Goal: Find specific page/section: Find specific page/section

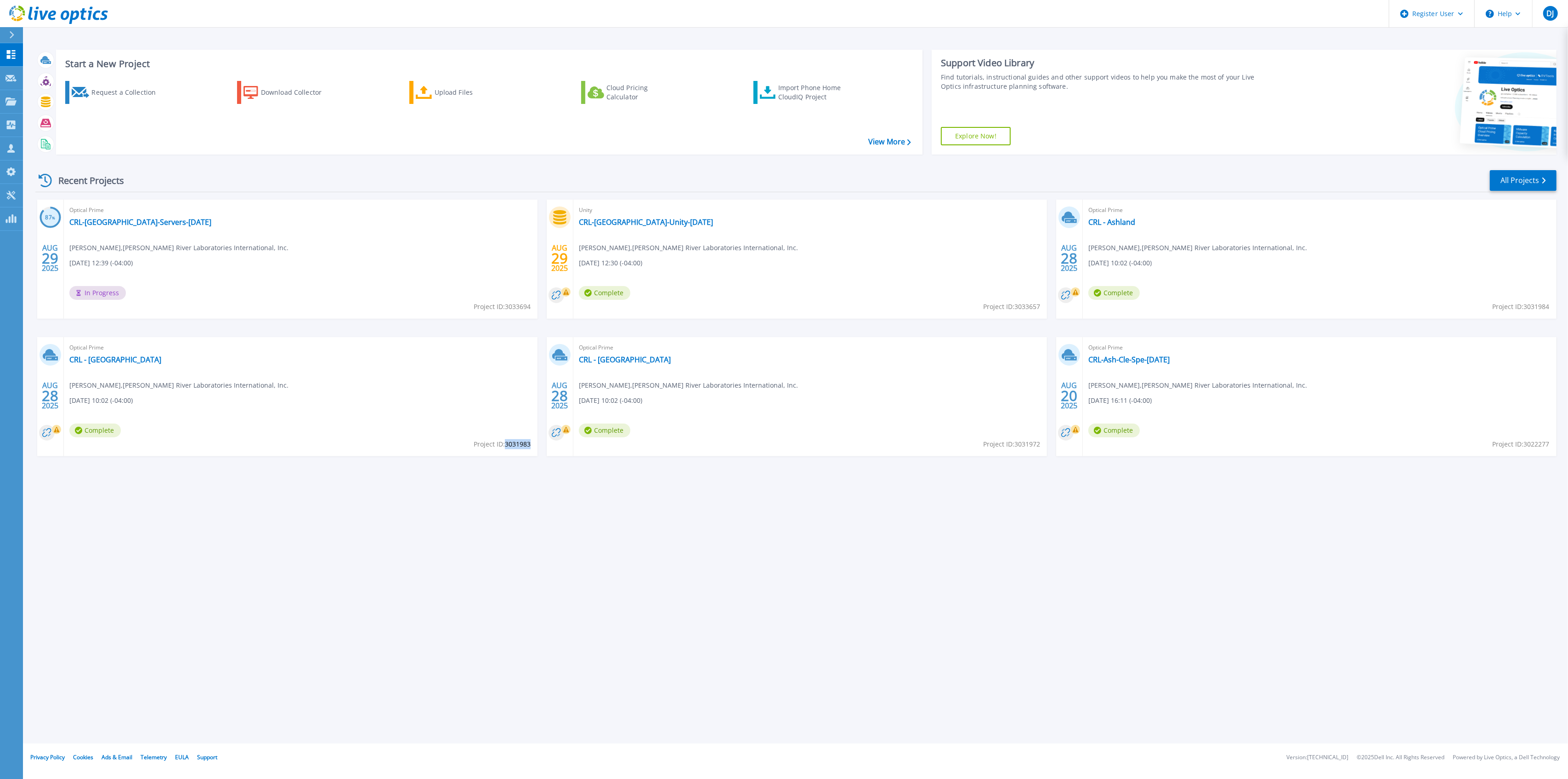
drag, startPoint x: 505, startPoint y: 442, endPoint x: 530, endPoint y: 442, distance: 25.0
click at [530, 442] on span "Project ID: 3031983" at bounding box center [502, 444] width 57 height 10
copy span "3031983"
click at [107, 361] on link "CRL - [GEOGRAPHIC_DATA]" at bounding box center [115, 359] width 92 height 9
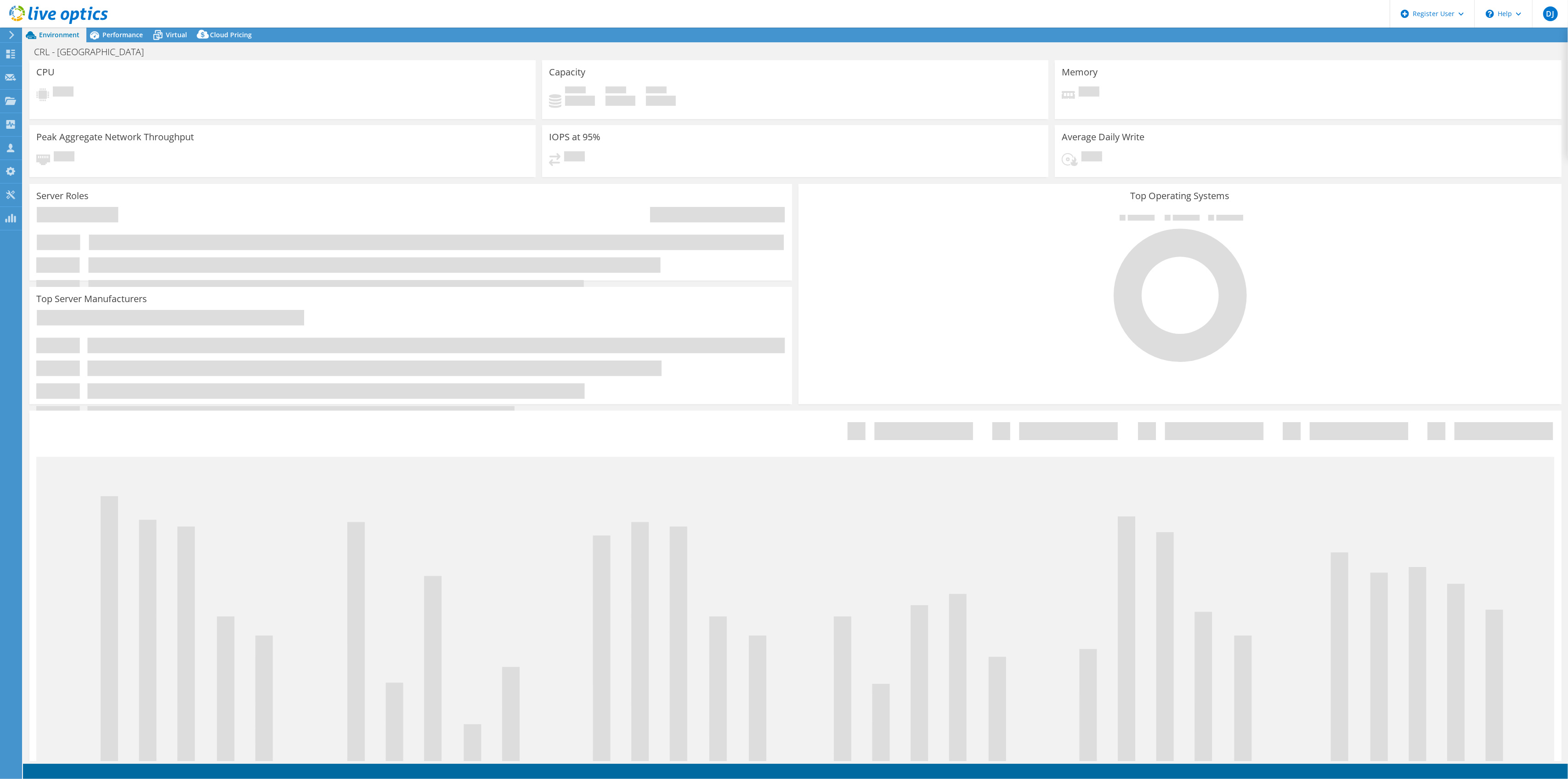
select select "USD"
select select "USEast"
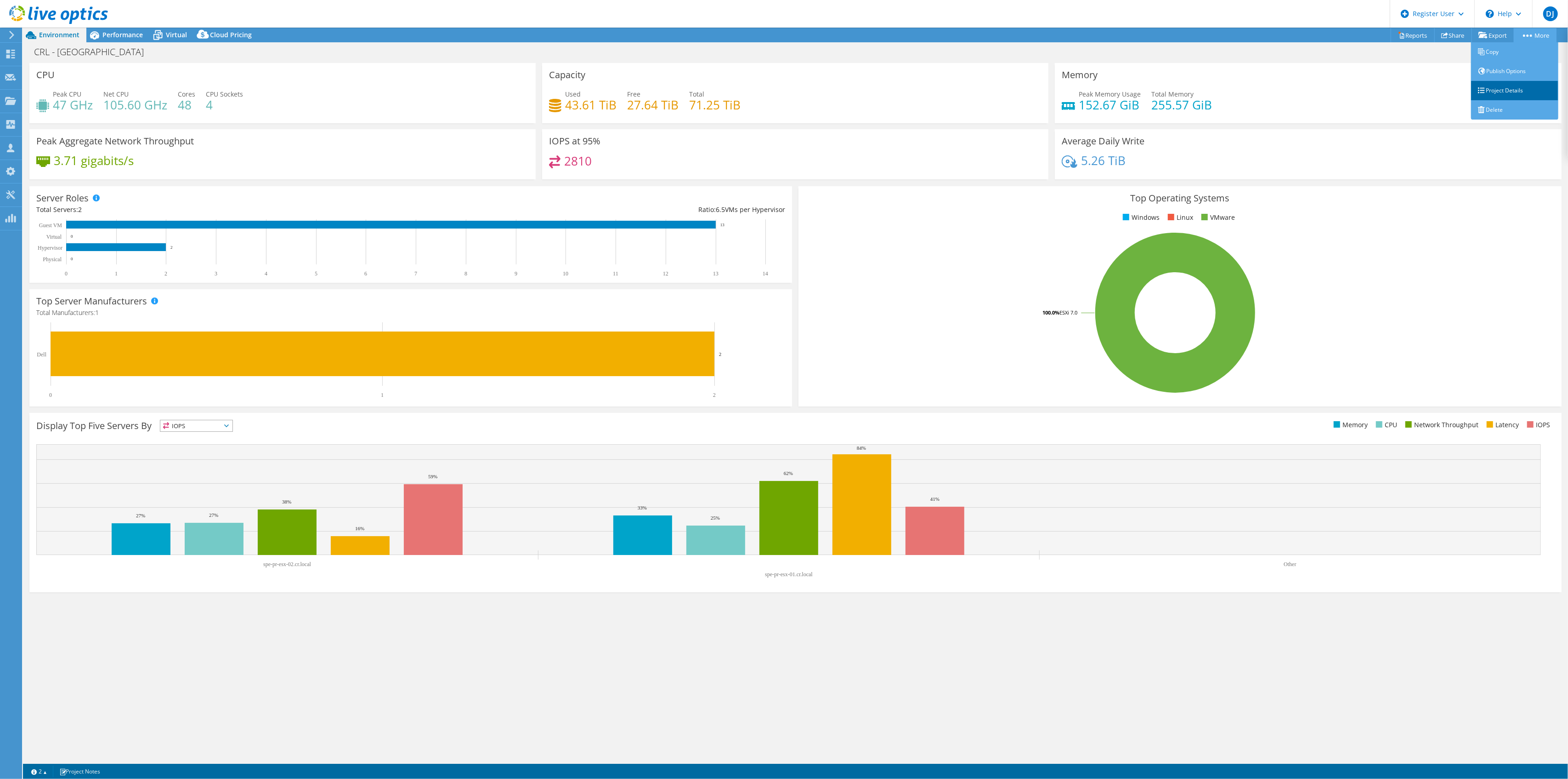
click at [1522, 87] on link "Project Details" at bounding box center [1514, 91] width 87 height 19
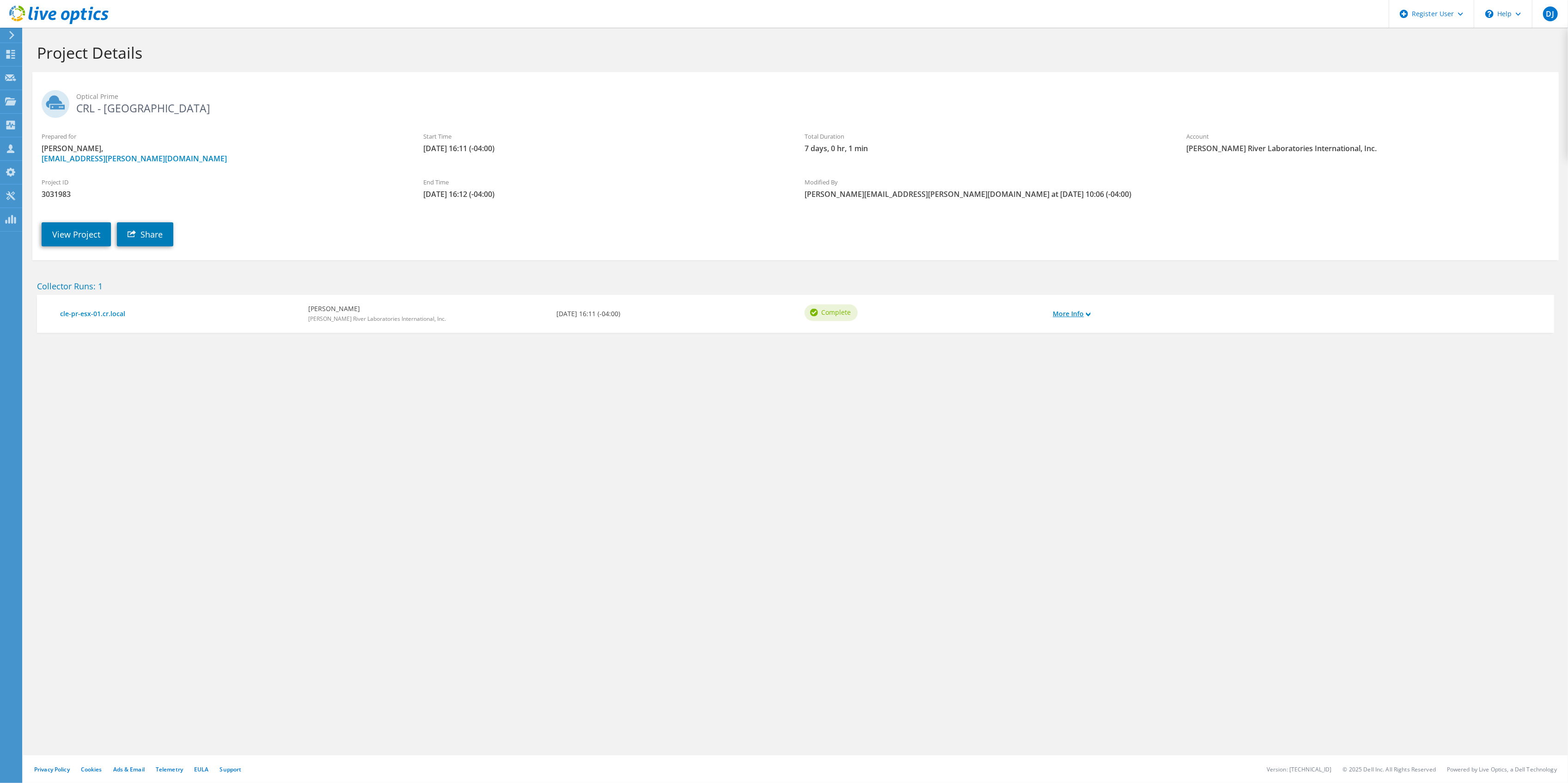
click at [1085, 316] on link "More Info" at bounding box center [1071, 313] width 38 height 10
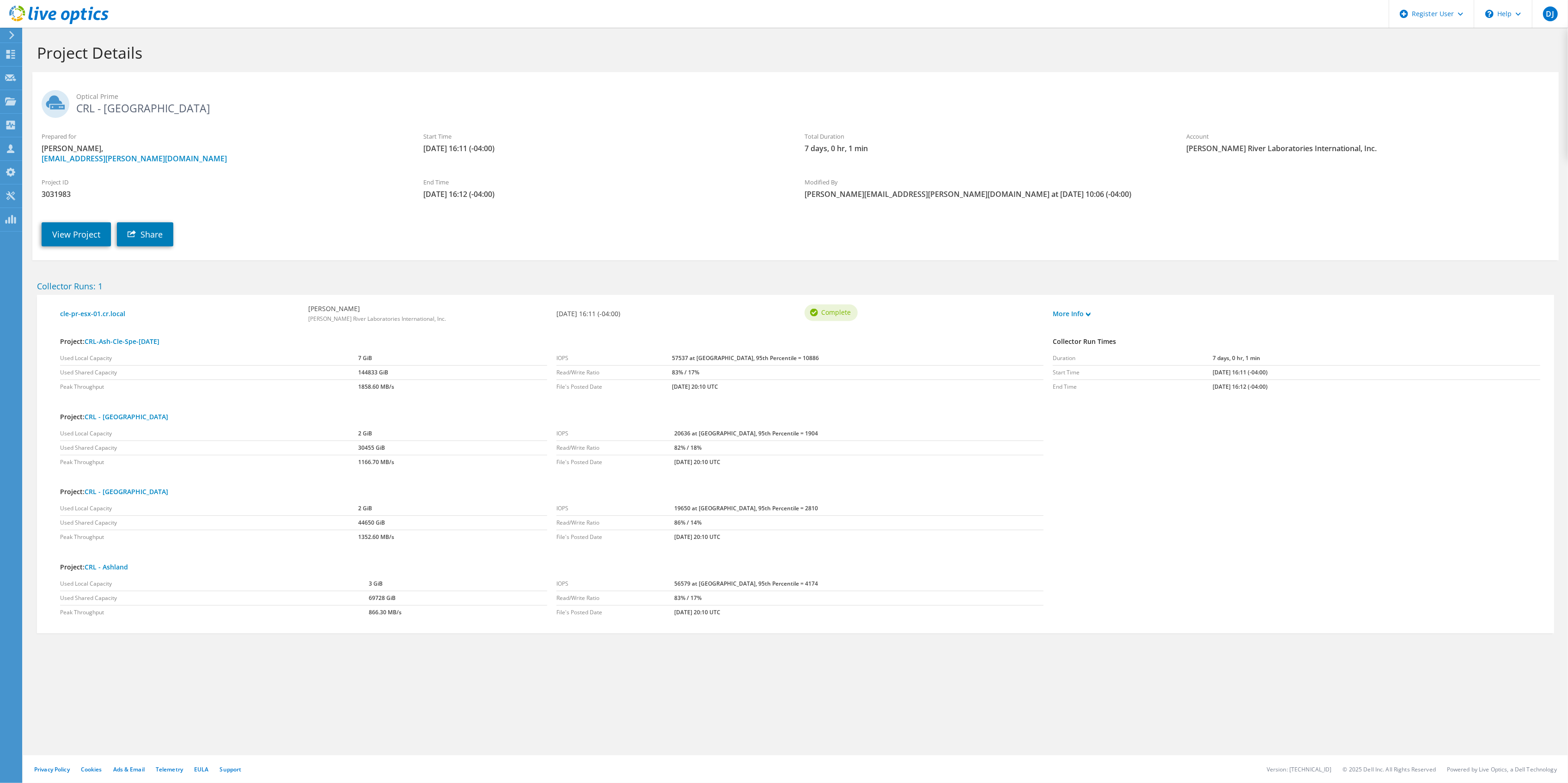
click at [274, 103] on h2 "Optical Prime CRL - Spencerville" at bounding box center [795, 102] width 1508 height 23
click at [11, 100] on icon at bounding box center [10, 101] width 11 height 9
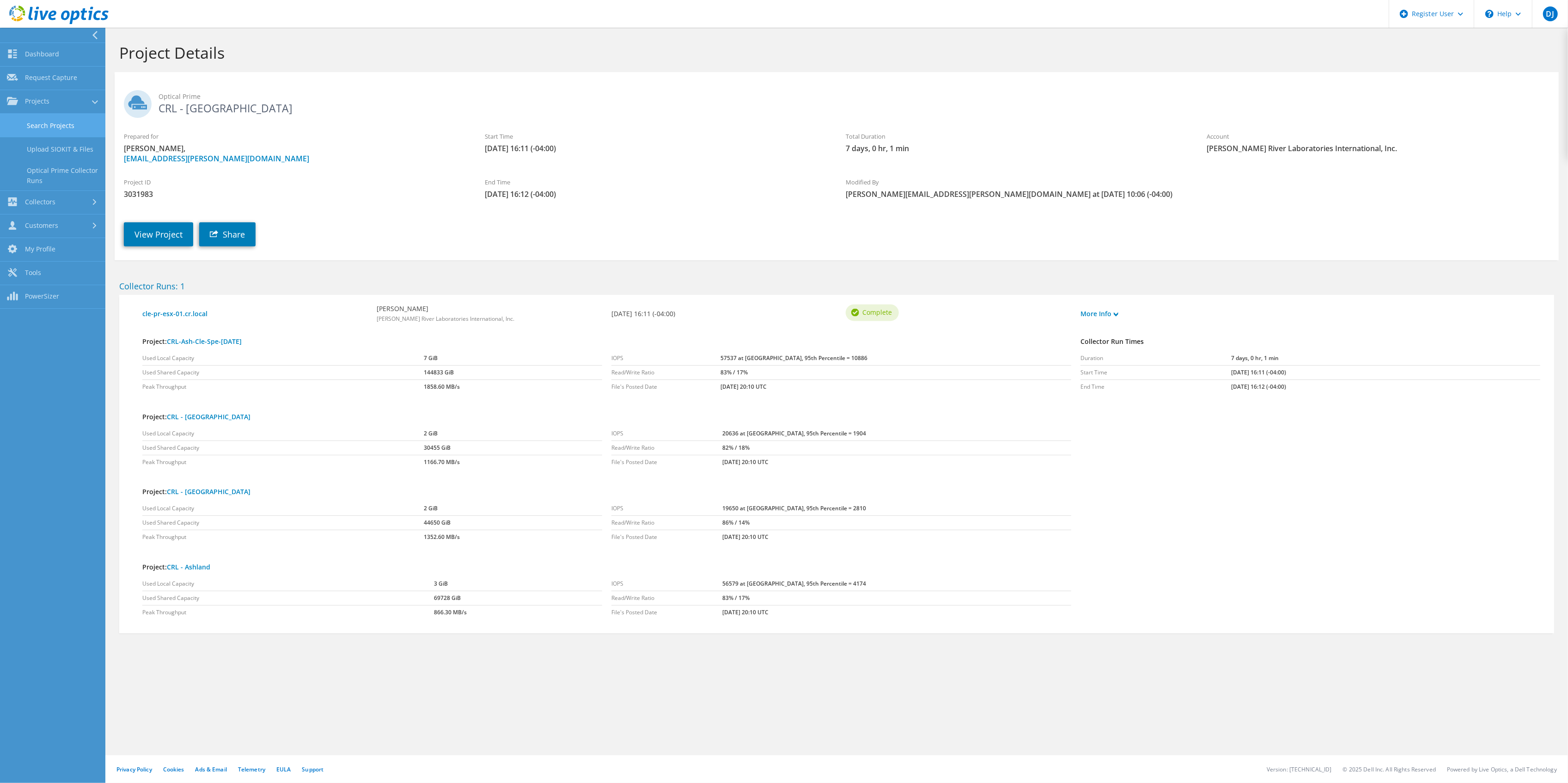
click at [67, 119] on link "Search Projects" at bounding box center [53, 126] width 105 height 23
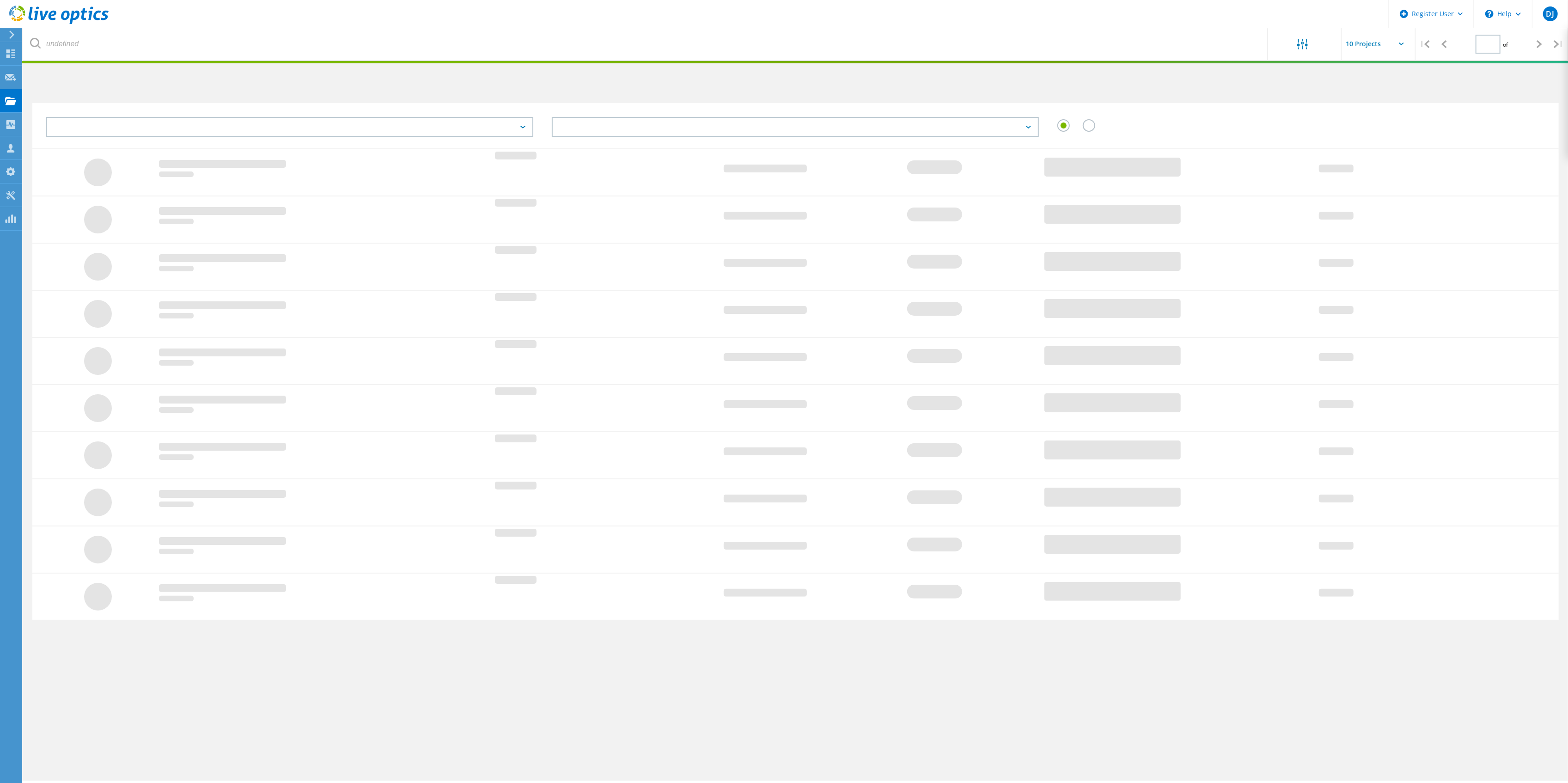
type input "1"
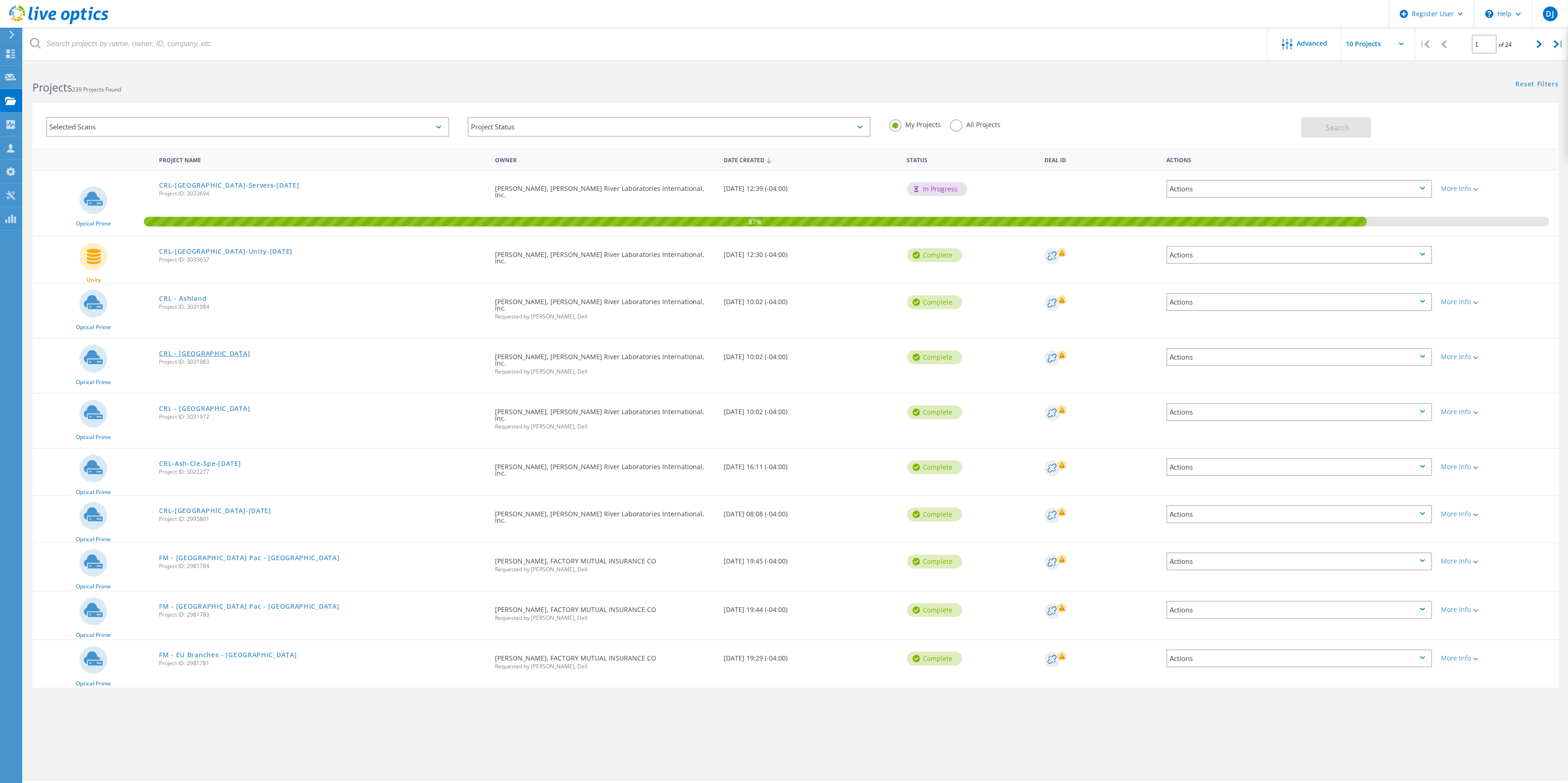
click at [186, 350] on link "CRL - [GEOGRAPHIC_DATA]" at bounding box center [204, 353] width 91 height 7
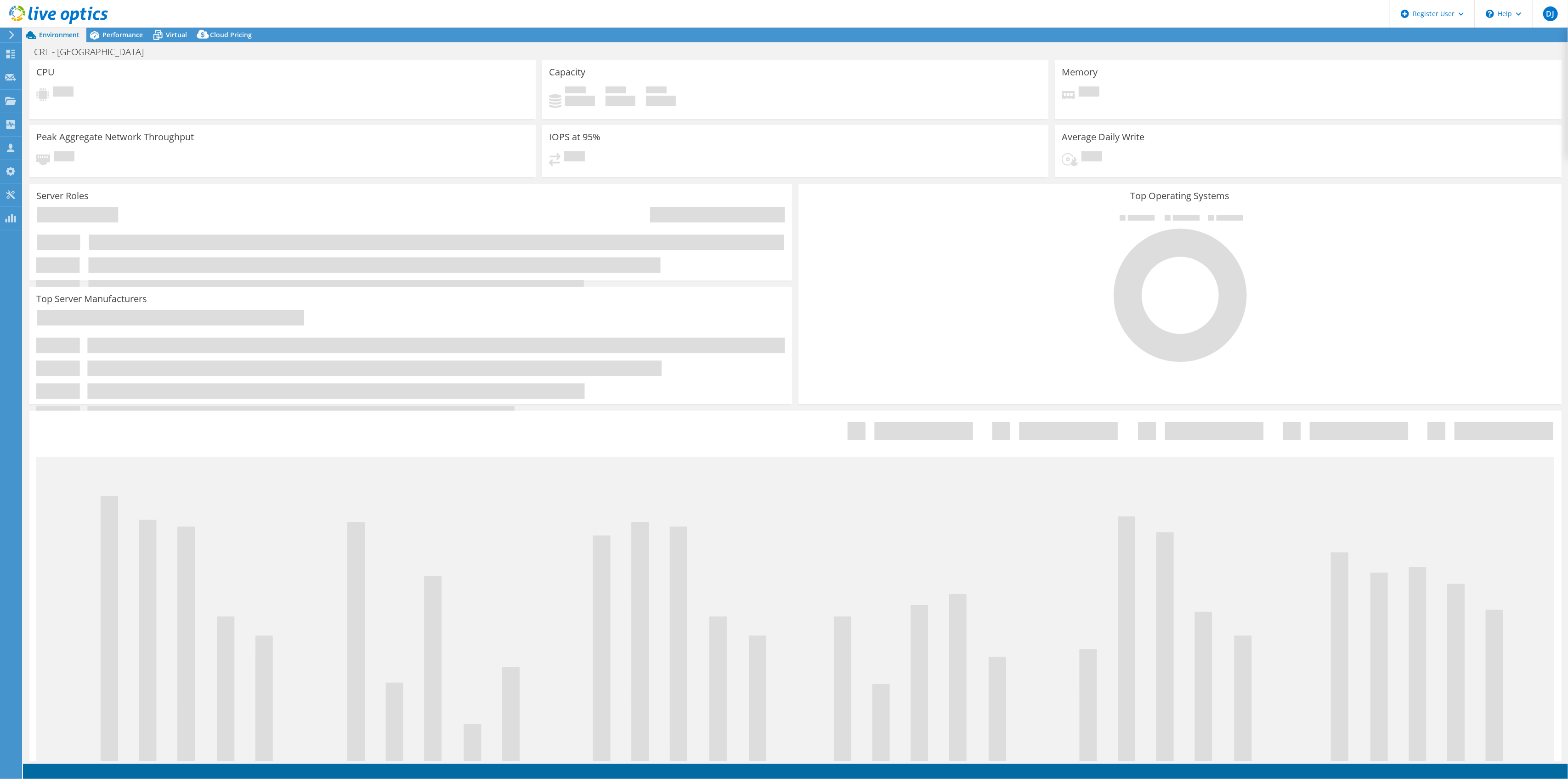
select select "USD"
select select "USEast"
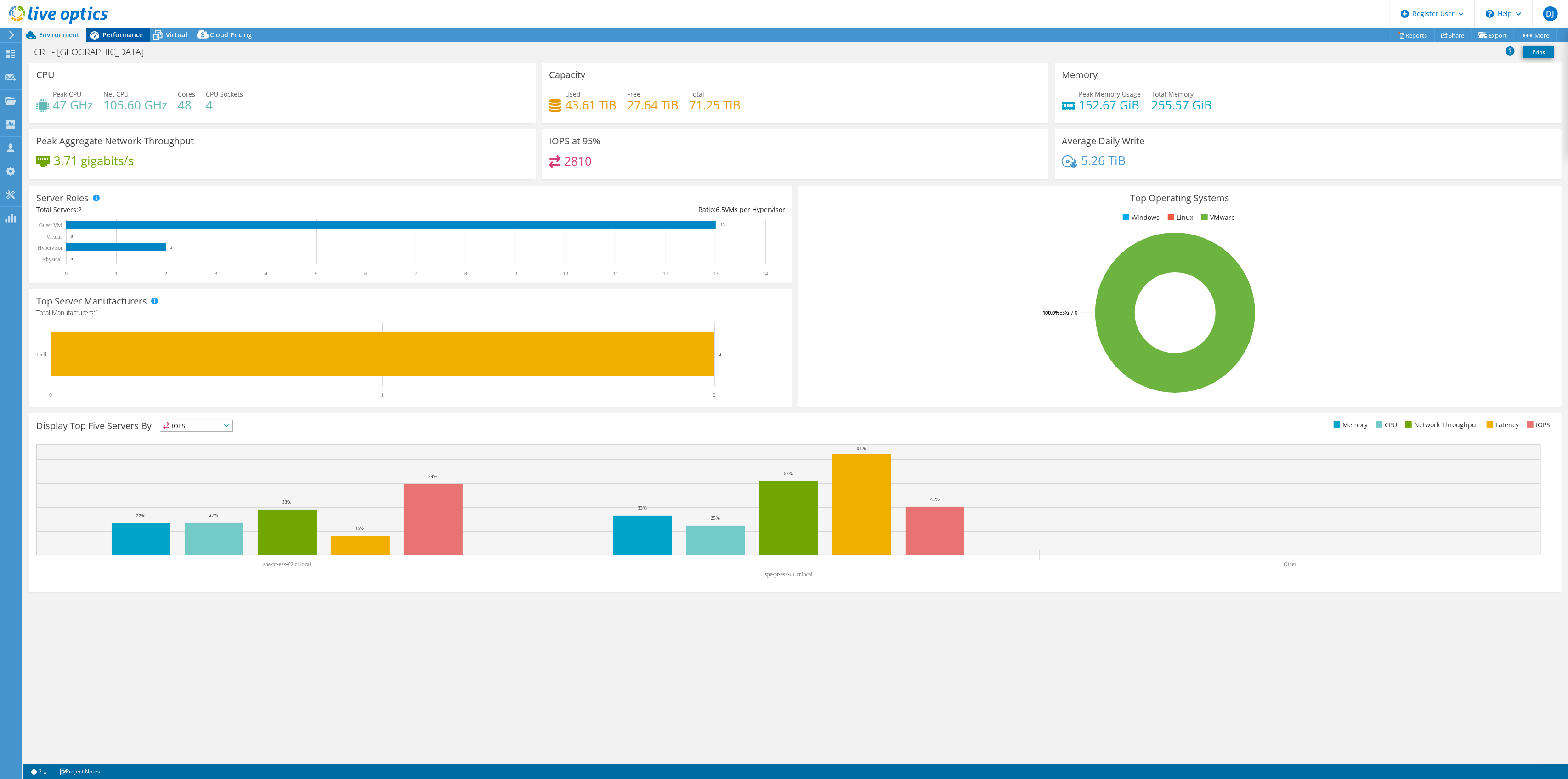
click at [124, 33] on span "Performance" at bounding box center [122, 35] width 40 height 9
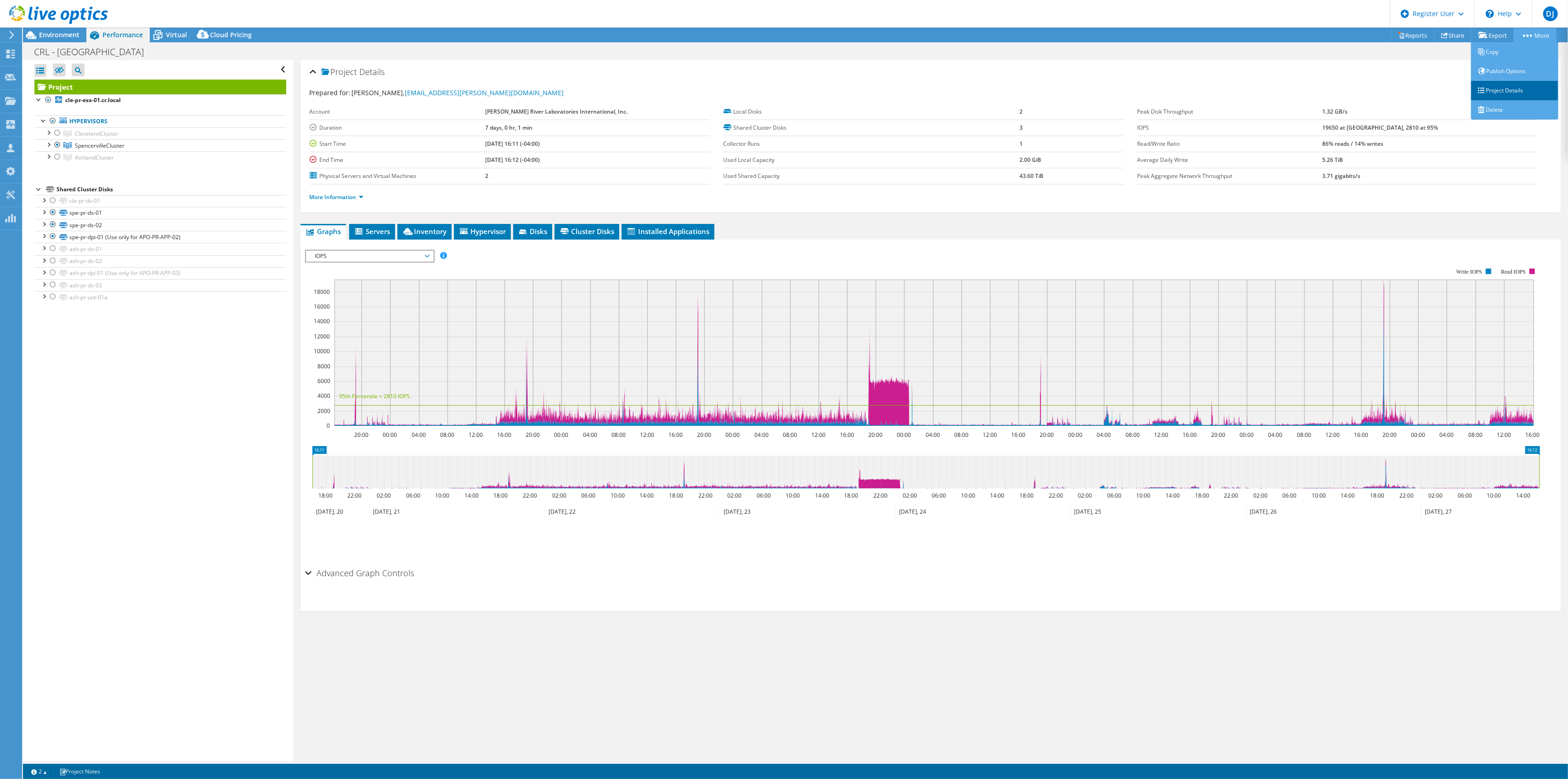
click at [1511, 91] on link "Project Details" at bounding box center [1514, 91] width 87 height 19
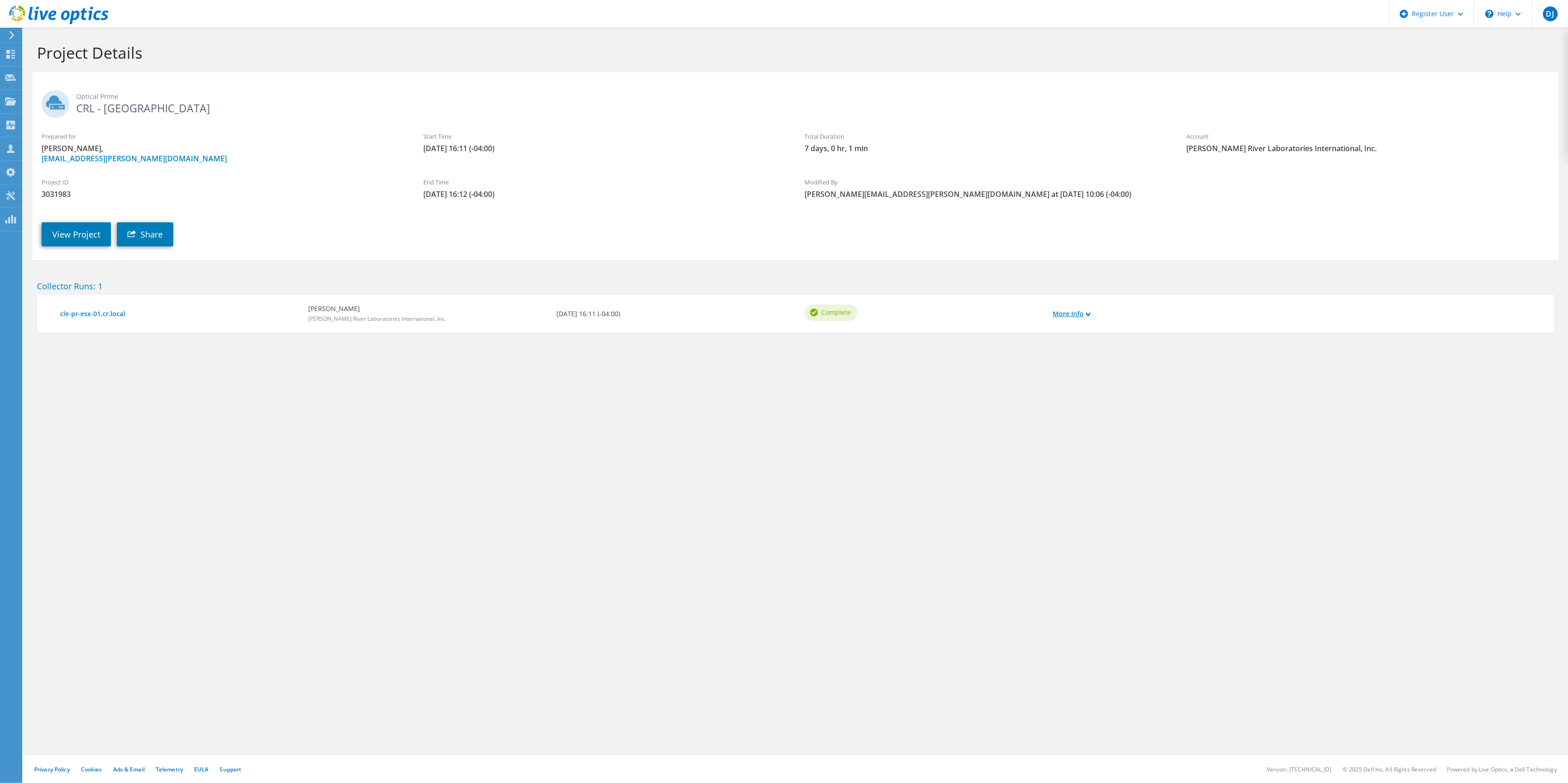
click at [1082, 313] on link "More Info" at bounding box center [1071, 313] width 38 height 10
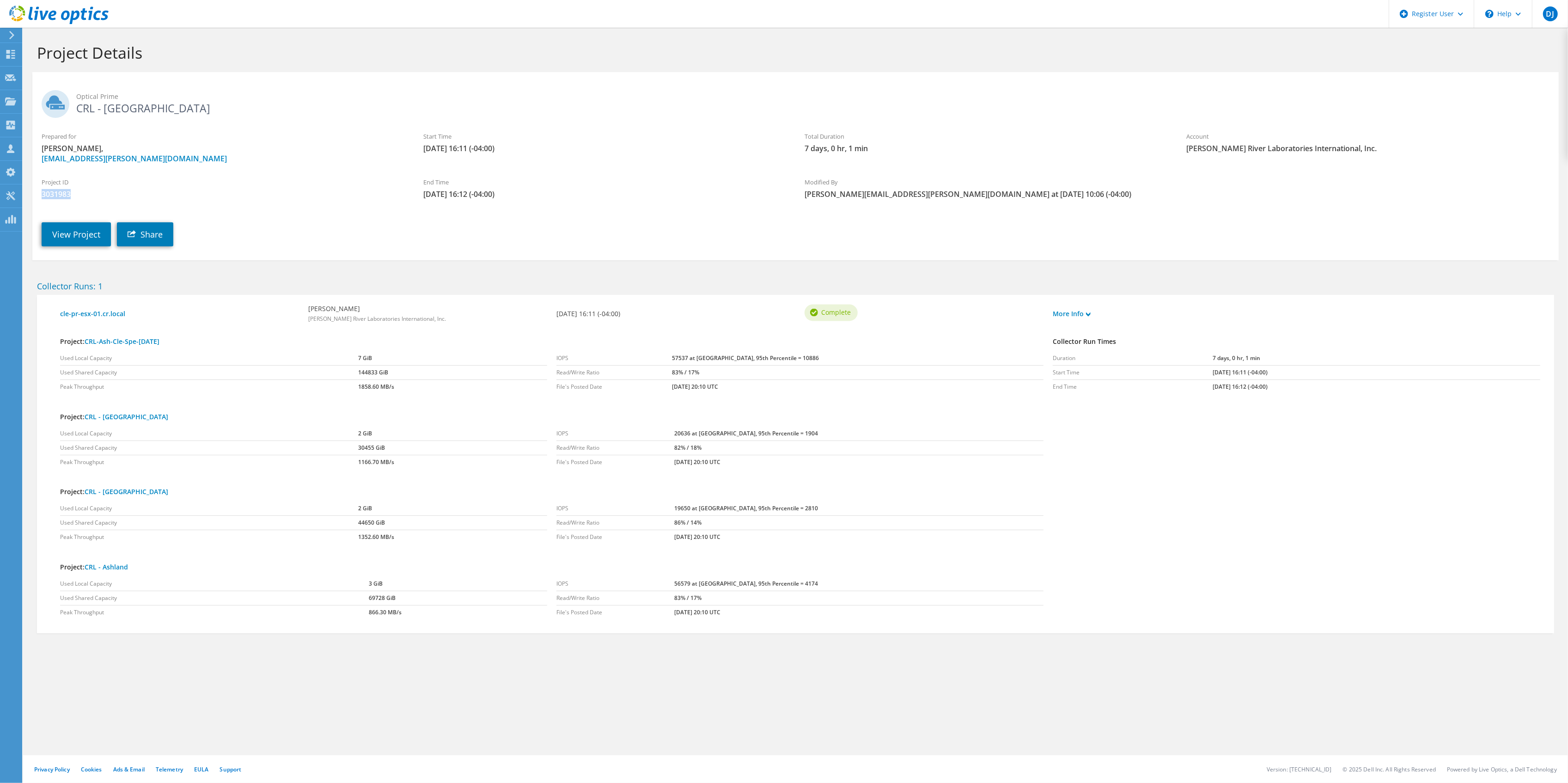
drag, startPoint x: 38, startPoint y: 195, endPoint x: 110, endPoint y: 191, distance: 72.1
click at [110, 191] on div "Project ID 3031983" at bounding box center [223, 188] width 381 height 31
copy span "3031983"
